Goal: Transaction & Acquisition: Subscribe to service/newsletter

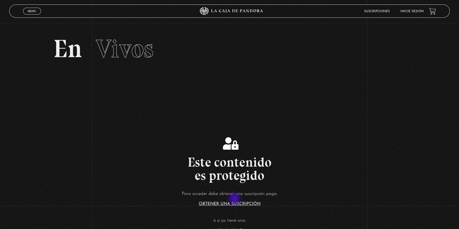
click at [235, 200] on article "Para acceder debe obtener una suscripción paga: Obtener una suscripción ó si ya…" at bounding box center [229, 211] width 459 height 43
click at [236, 202] on link "Obtener una suscripción" at bounding box center [230, 204] width 62 height 4
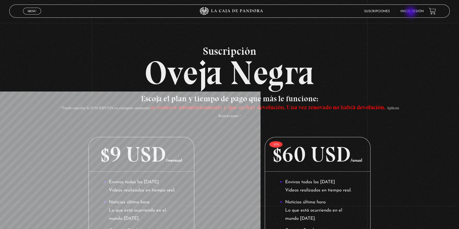
click at [411, 13] on link "Inicie sesión" at bounding box center [411, 11] width 23 height 3
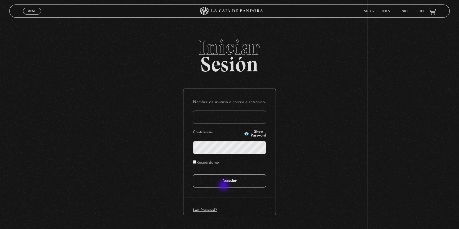
type input "Kaathvargas@hotmail.com"
click at [225, 180] on input "Acceder" at bounding box center [229, 181] width 73 height 13
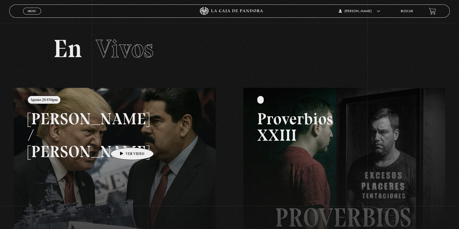
click at [124, 140] on link at bounding box center [243, 202] width 459 height 229
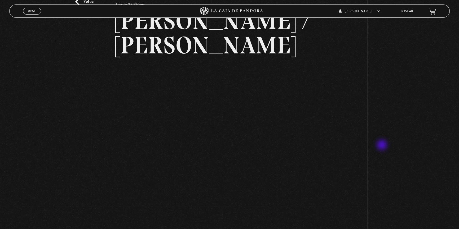
scroll to position [48, 0]
click at [393, 157] on div "Volver Agosto 28 830pm [PERSON_NAME] / [GEOGRAPHIC_DATA]" at bounding box center [229, 156] width 459 height 362
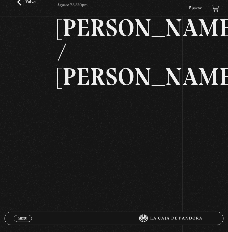
click at [41, 112] on div "Volver Agosto 28 830pm [PERSON_NAME] / [GEOGRAPHIC_DATA]" at bounding box center [114, 139] width 228 height 328
